Goal: Information Seeking & Learning: Compare options

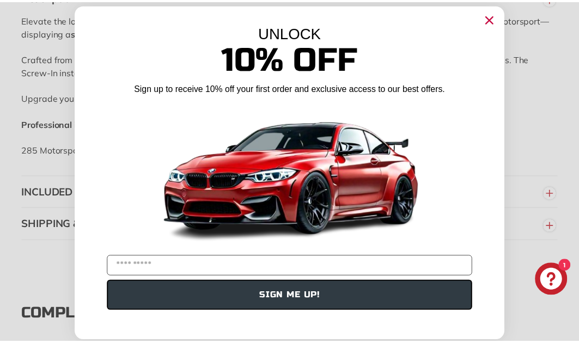
scroll to position [7, 0]
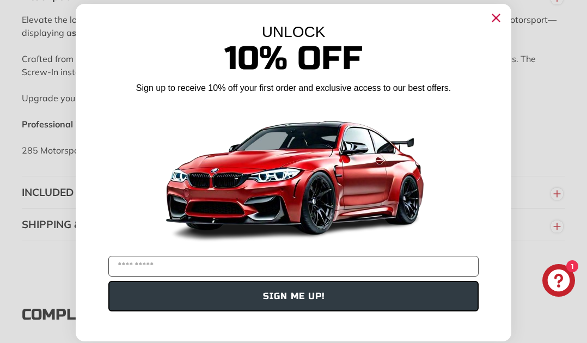
click at [495, 16] on circle "Close dialog" at bounding box center [496, 18] width 16 height 16
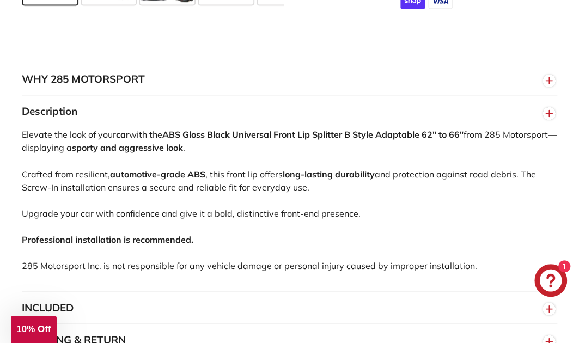
scroll to position [735, 0]
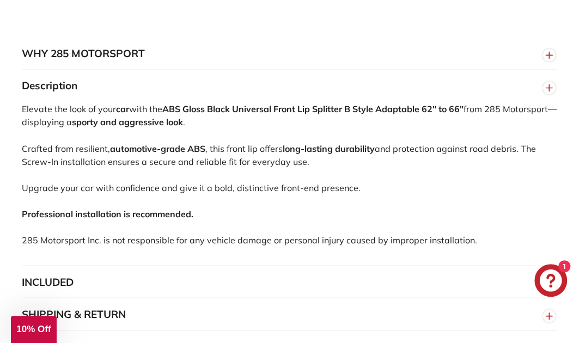
click at [544, 60] on icon "button" at bounding box center [549, 55] width 16 height 20
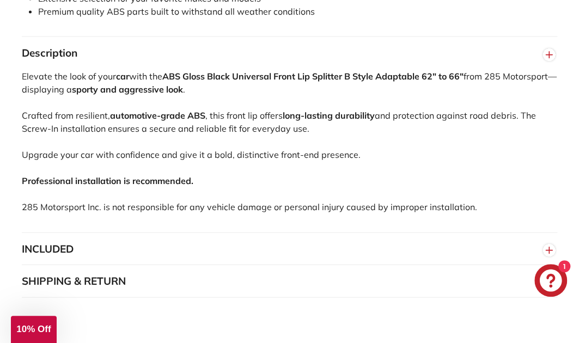
scroll to position [931, 0]
click at [204, 245] on button "INCLUDED" at bounding box center [289, 250] width 535 height 33
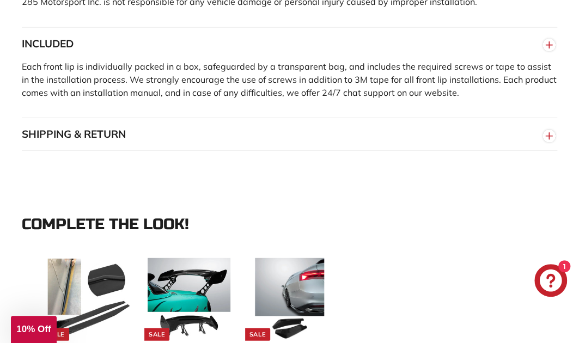
scroll to position [1135, 0]
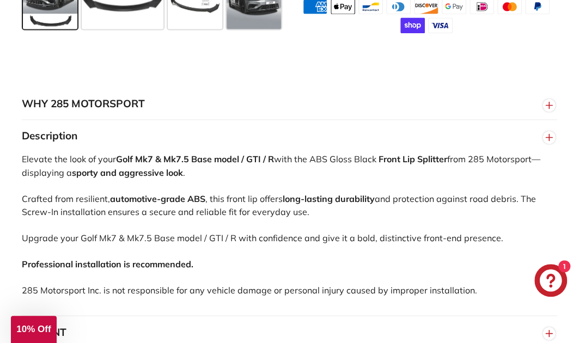
scroll to position [702, 0]
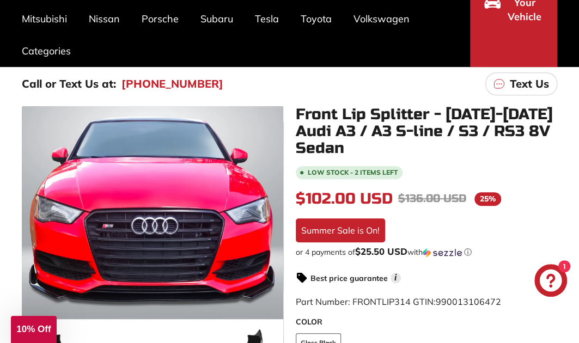
scroll to position [140, 0]
